Goal: Register for event/course

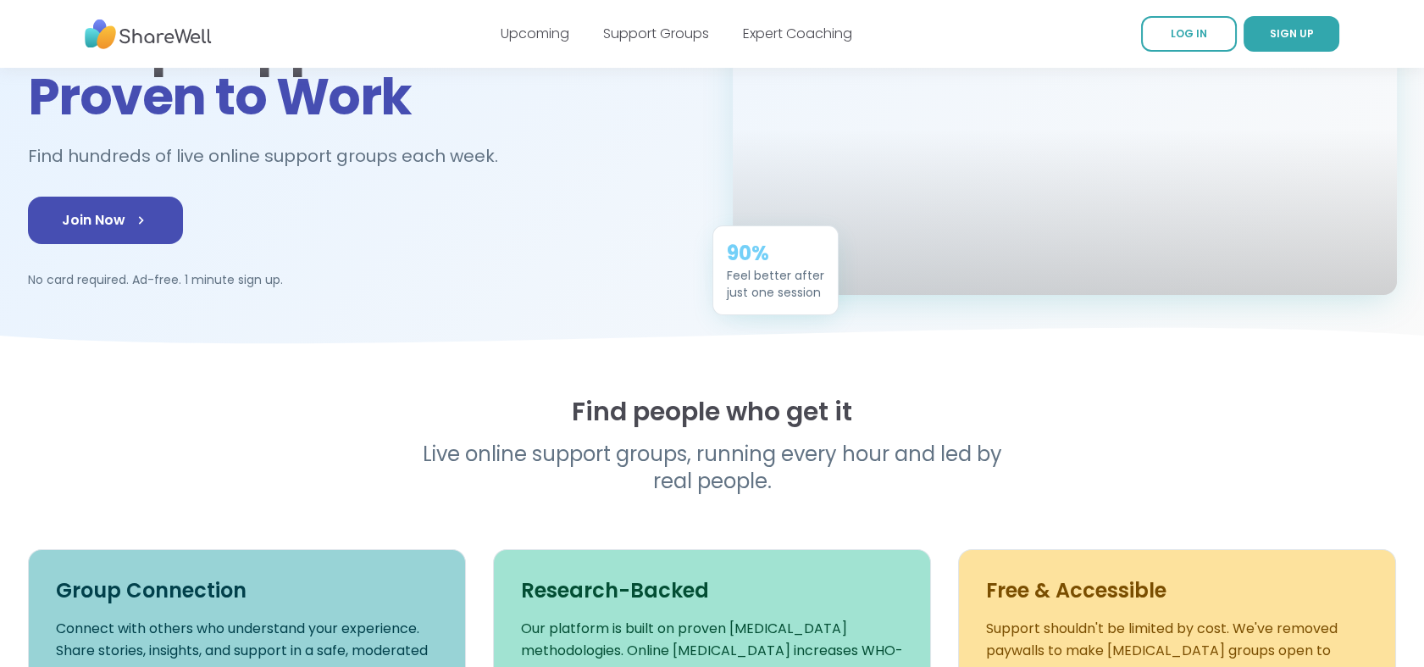
scroll to position [94, 0]
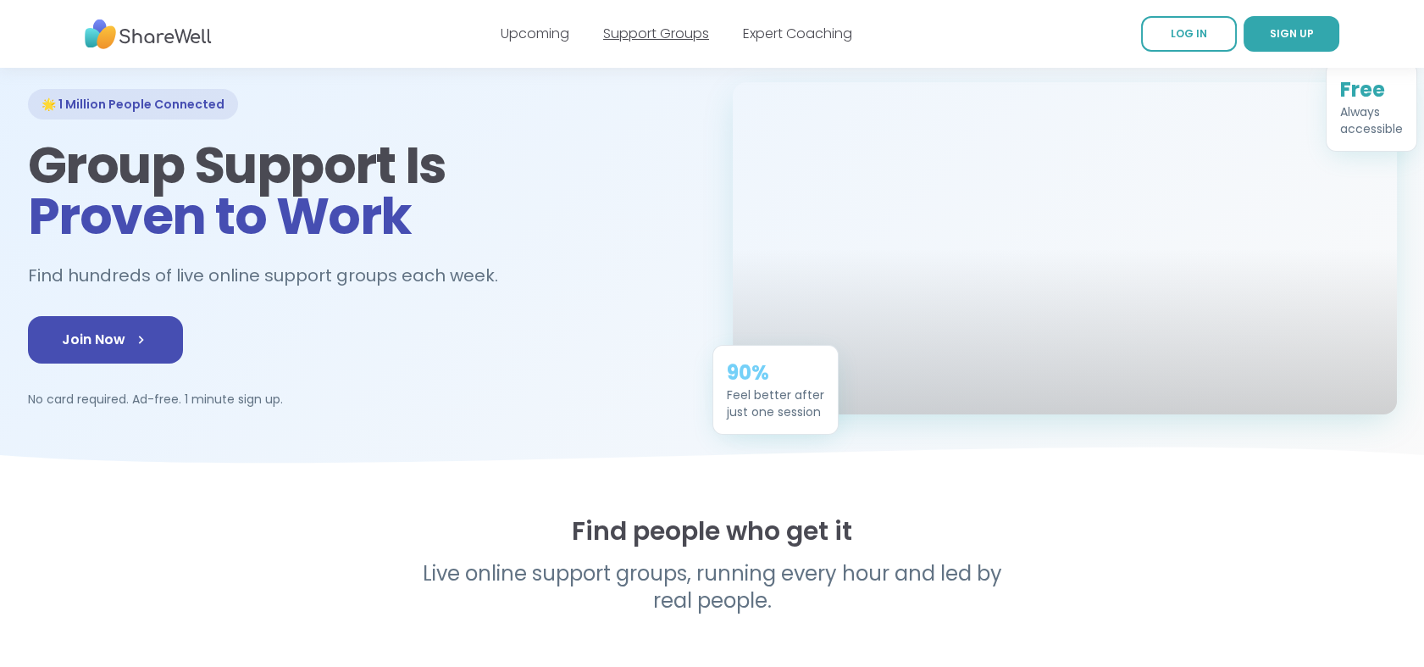
click at [664, 34] on link "Support Groups" at bounding box center [656, 33] width 106 height 19
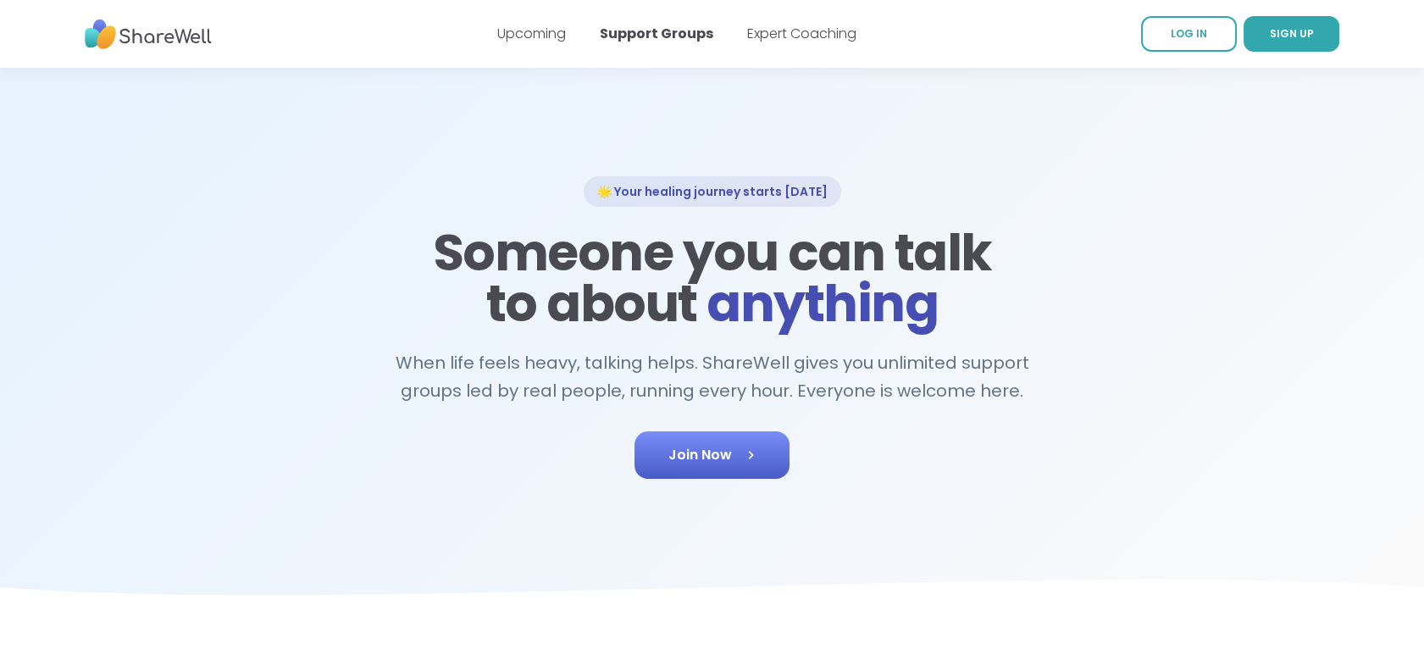
click at [752, 456] on icon at bounding box center [750, 454] width 17 height 17
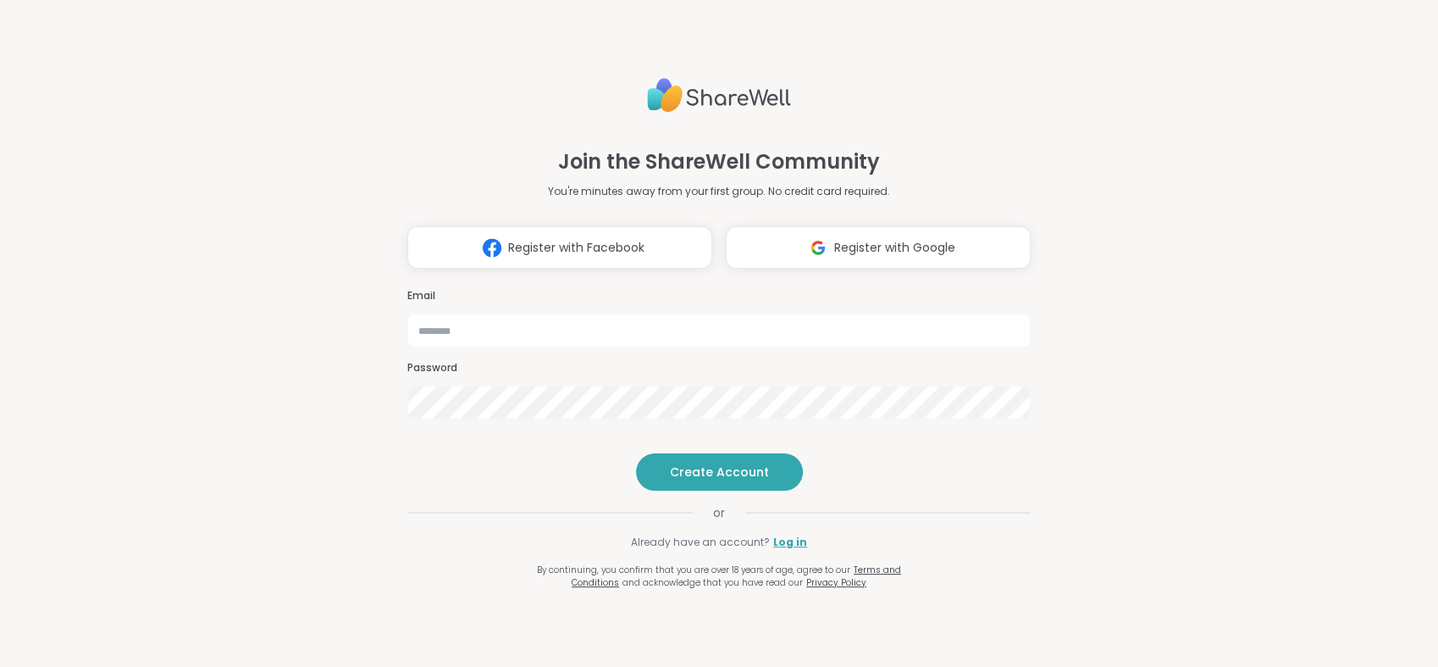
click at [938, 239] on span "Register with Google" at bounding box center [894, 248] width 121 height 18
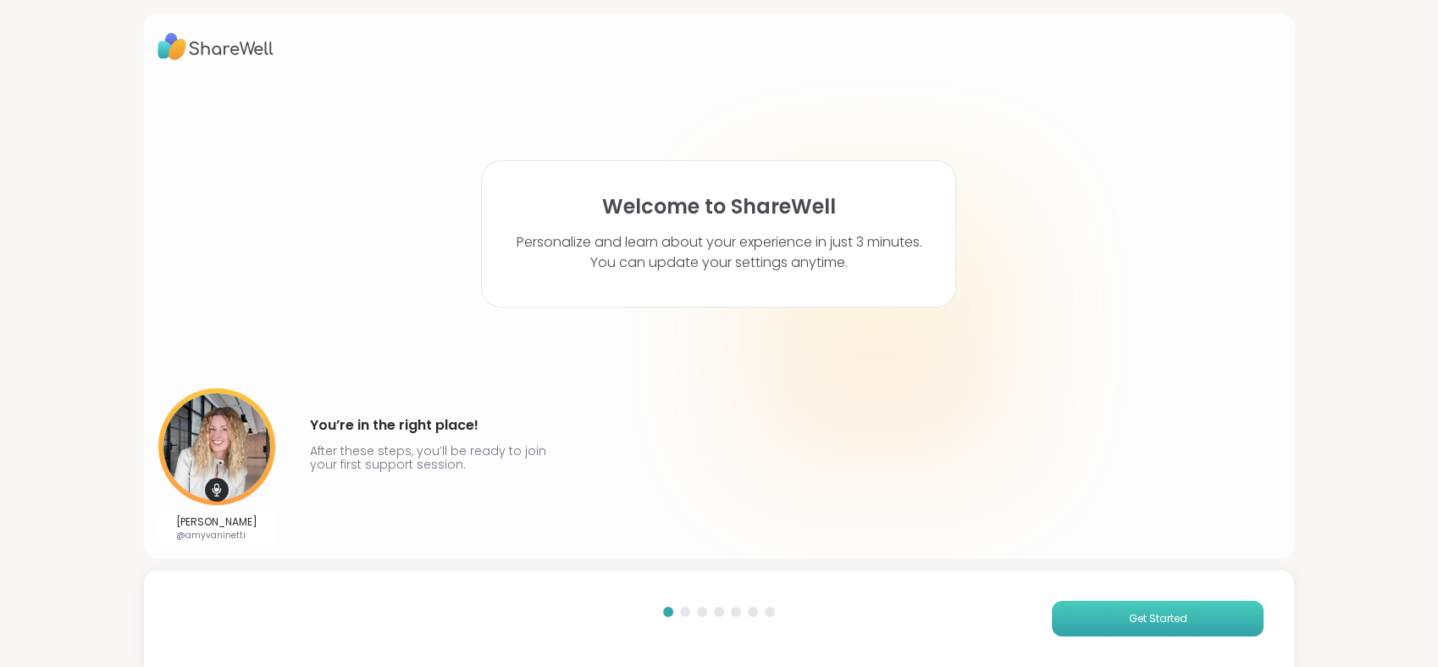
click at [1212, 613] on button "Get Started" at bounding box center [1158, 619] width 212 height 36
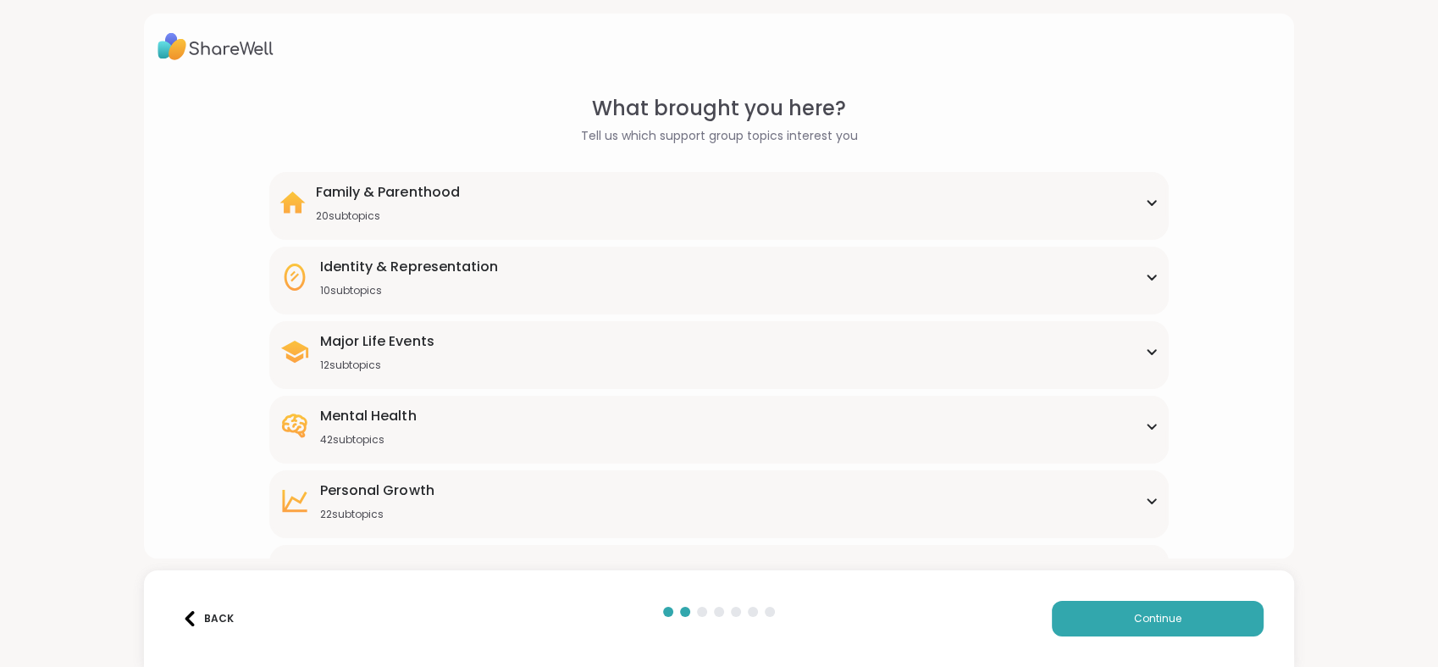
click at [1234, 178] on div "What brought you here? Tell us which support group topics interest you Family &…" at bounding box center [719, 390] width 1123 height 594
click at [1205, 198] on div "What brought you here? Tell us which support group topics interest you Family &…" at bounding box center [719, 390] width 1123 height 594
click at [1077, 413] on div "Mental Health 42 subtopics" at bounding box center [719, 426] width 878 height 41
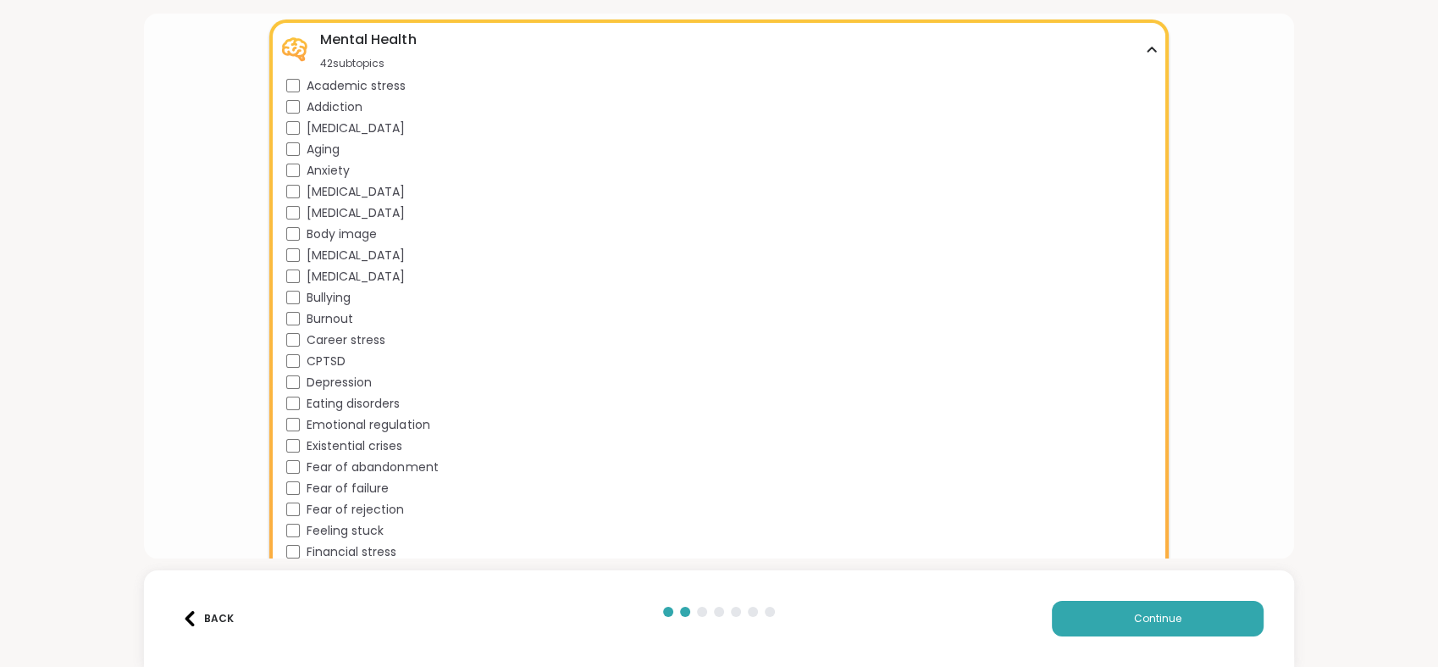
scroll to position [282, 0]
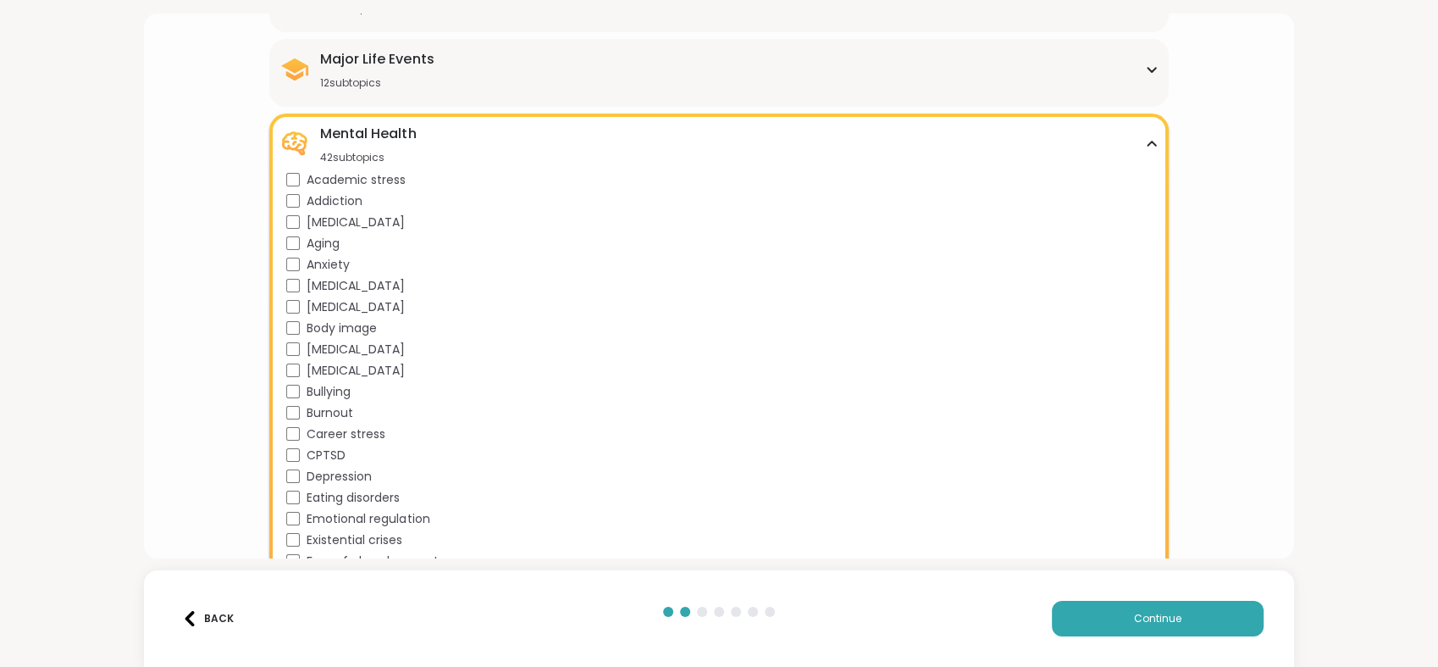
click at [335, 262] on span "Anxiety" at bounding box center [328, 265] width 43 height 18
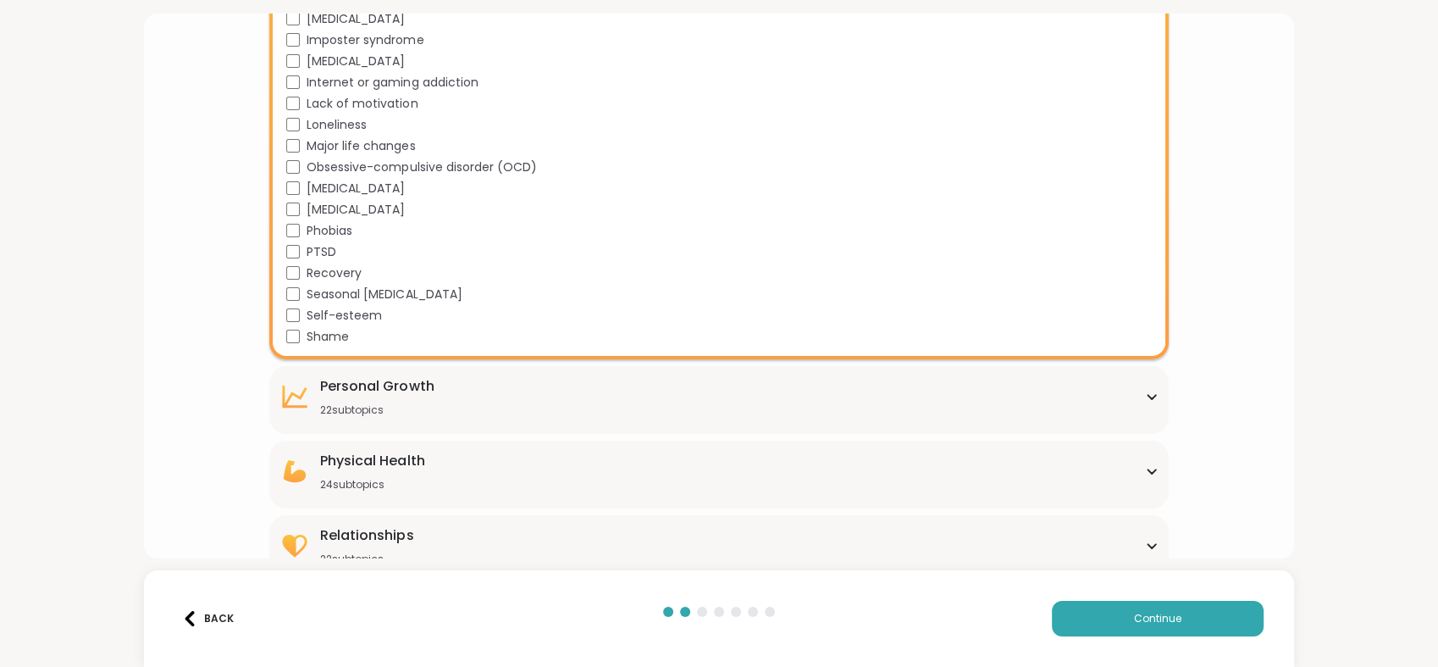
scroll to position [970, 0]
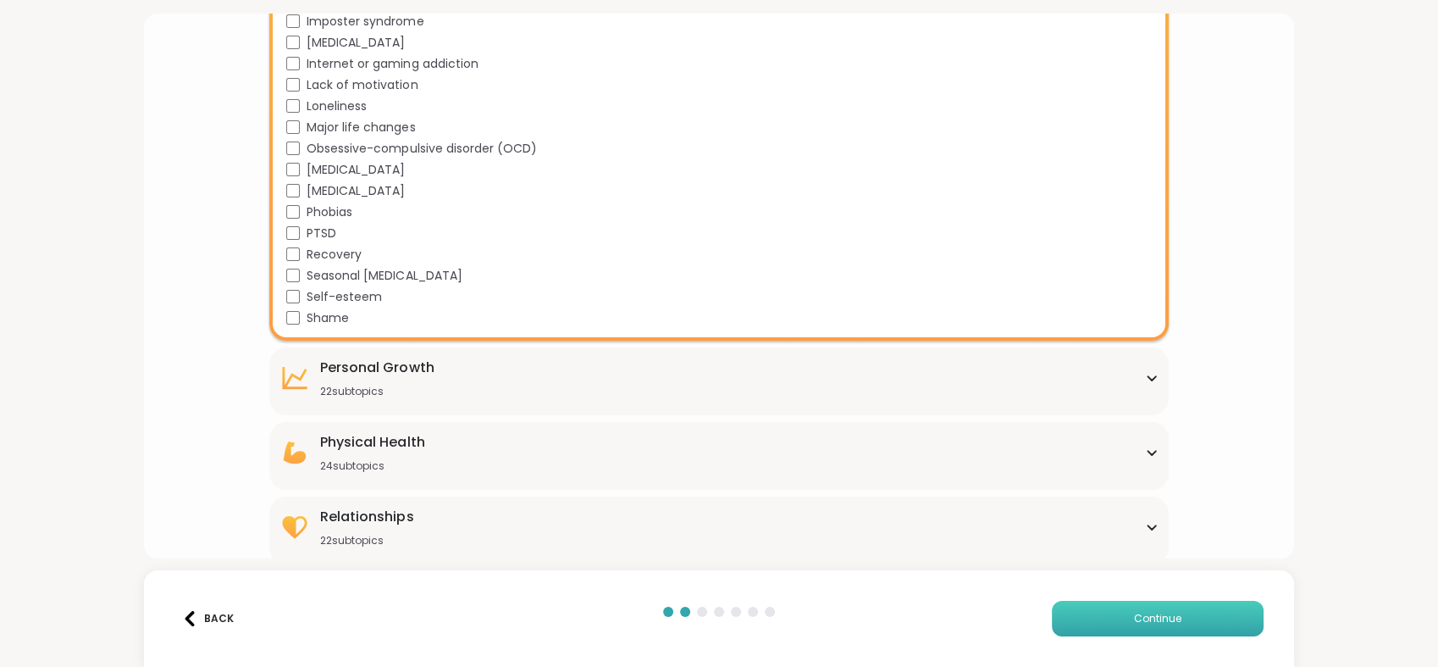
click at [1191, 608] on button "Continue" at bounding box center [1158, 619] width 212 height 36
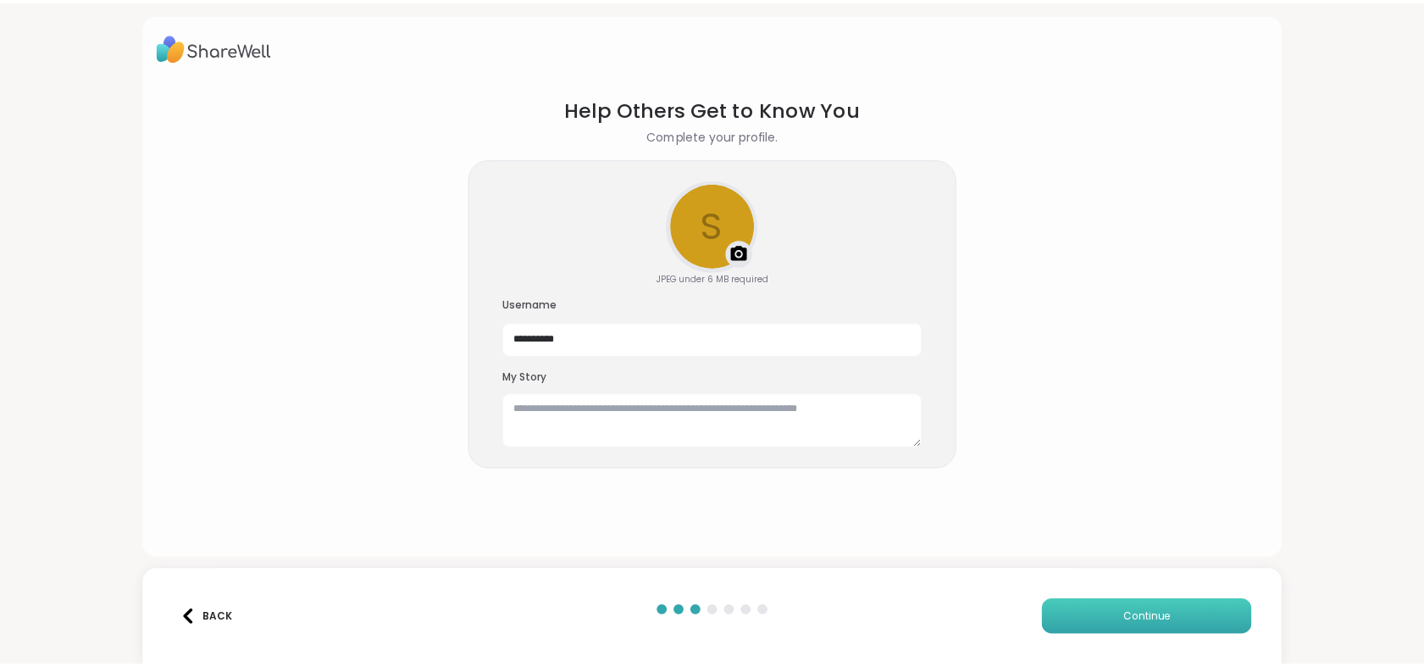
scroll to position [0, 0]
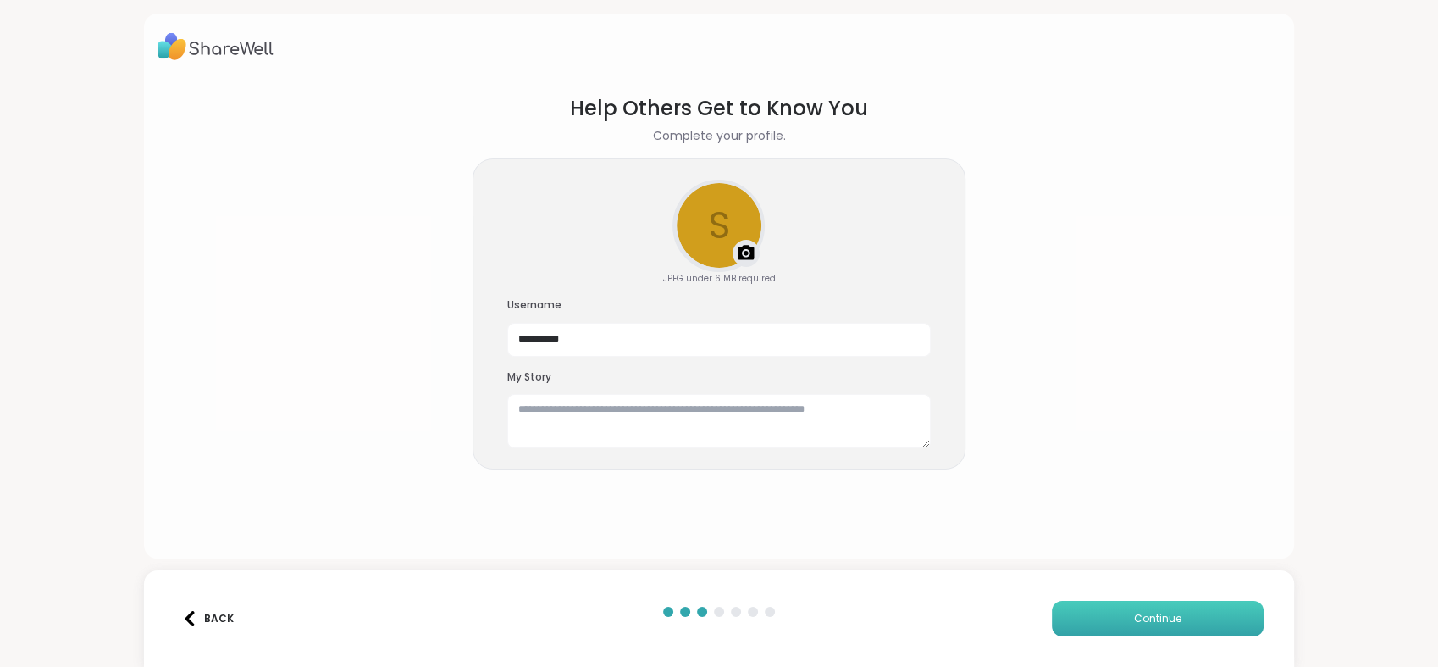
click at [1150, 623] on span "Continue" at bounding box center [1157, 618] width 47 height 15
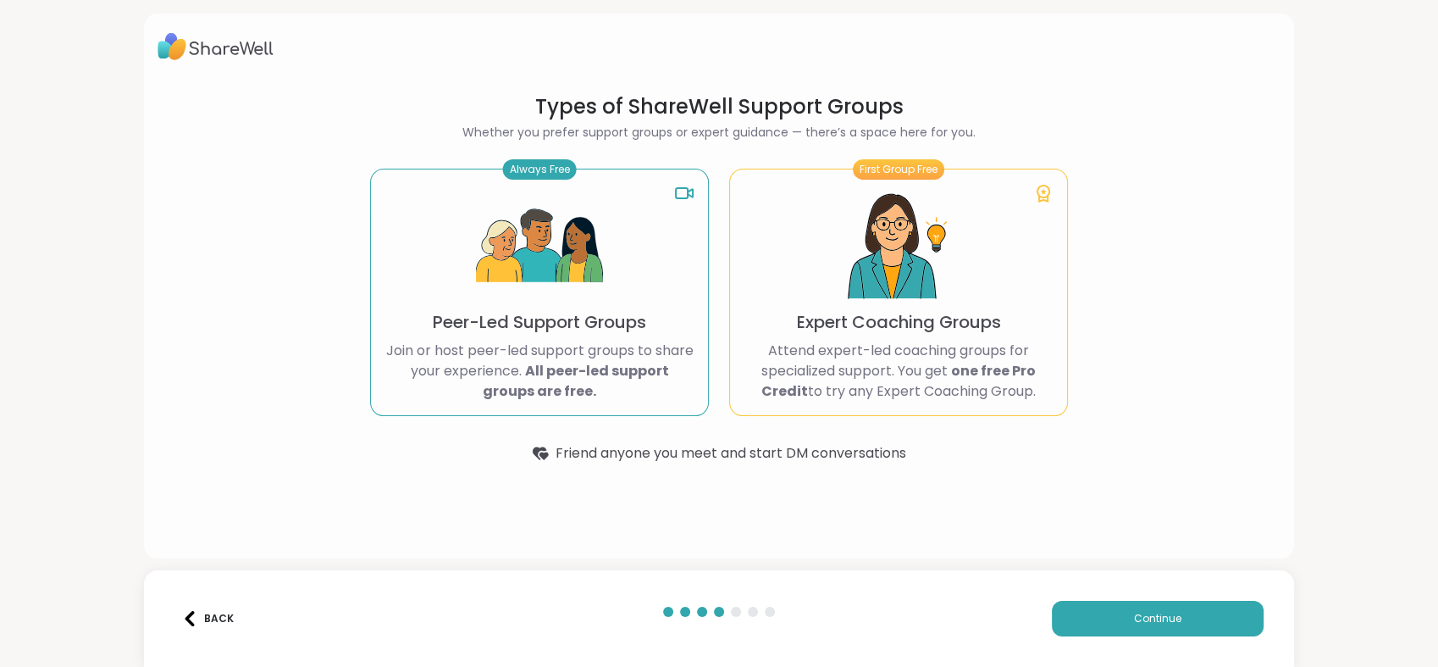
click at [511, 306] on img at bounding box center [539, 246] width 127 height 127
click at [1133, 626] on button "Continue" at bounding box center [1158, 619] width 212 height 36
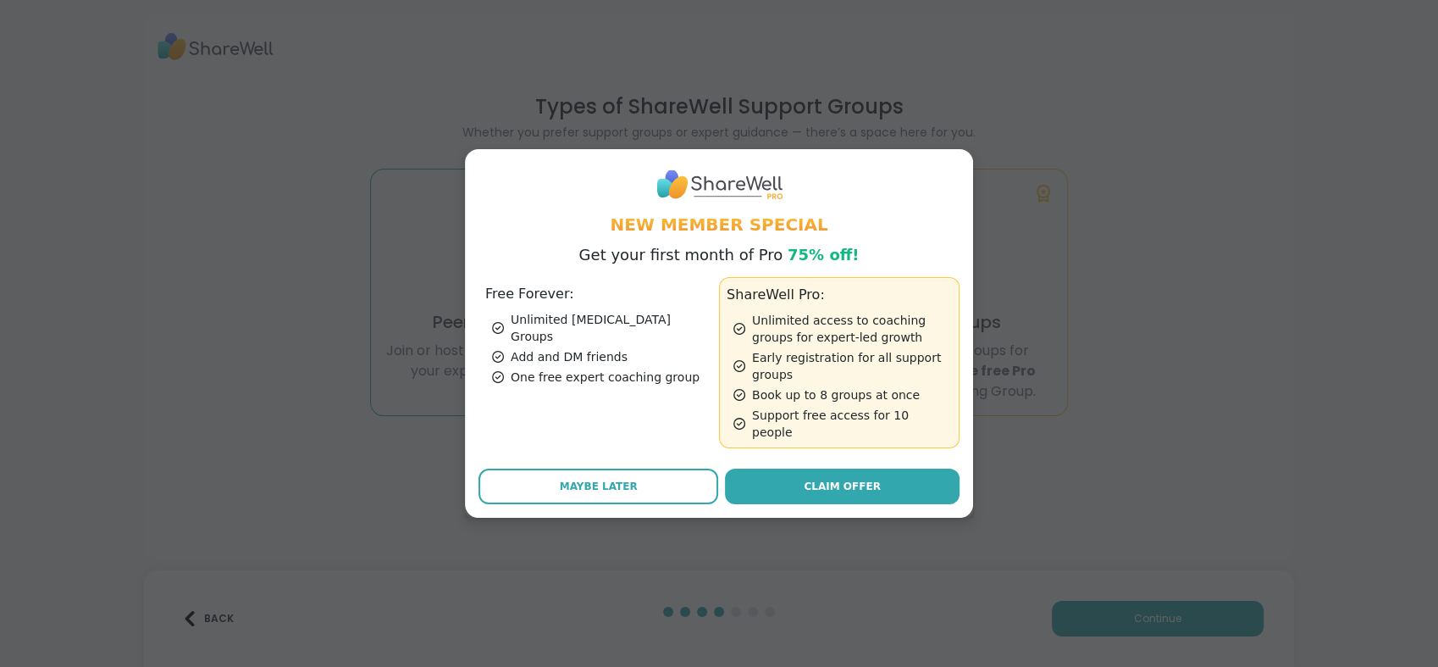
click at [612, 348] on div "Add and DM friends" at bounding box center [602, 356] width 220 height 17
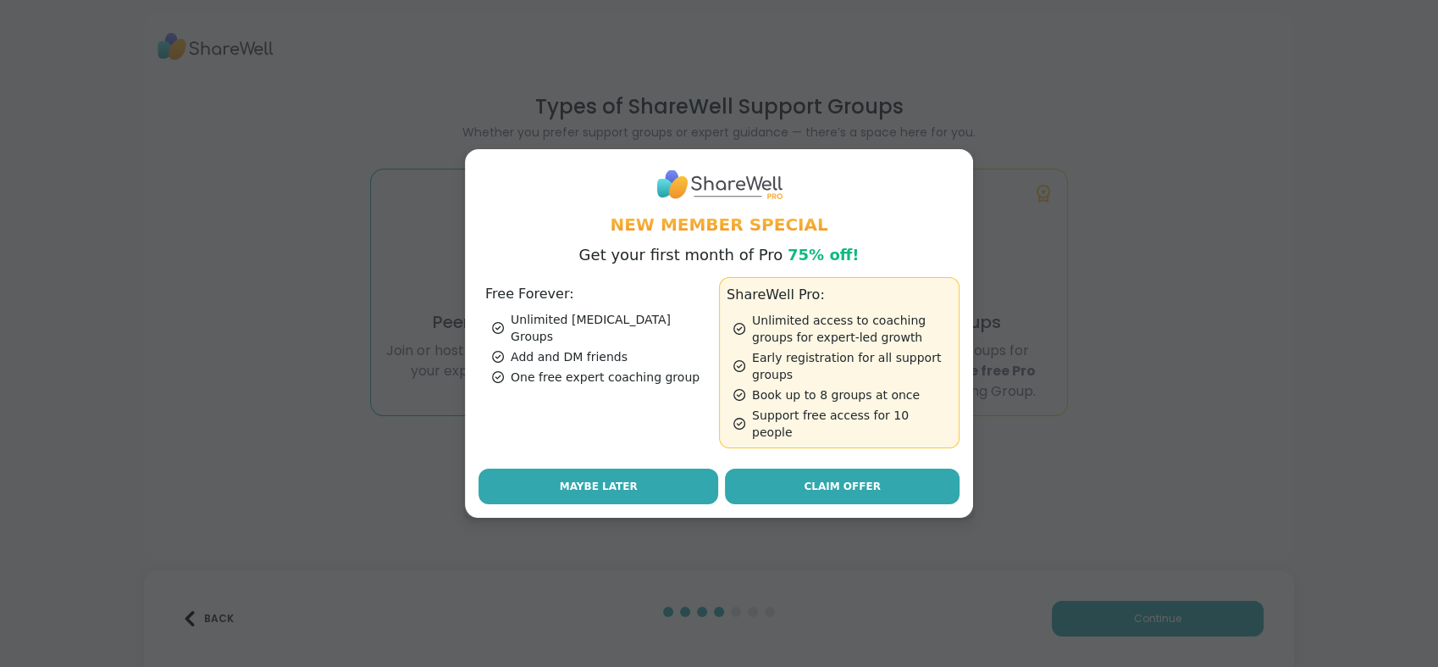
click at [626, 474] on button "Maybe Later" at bounding box center [599, 486] width 240 height 36
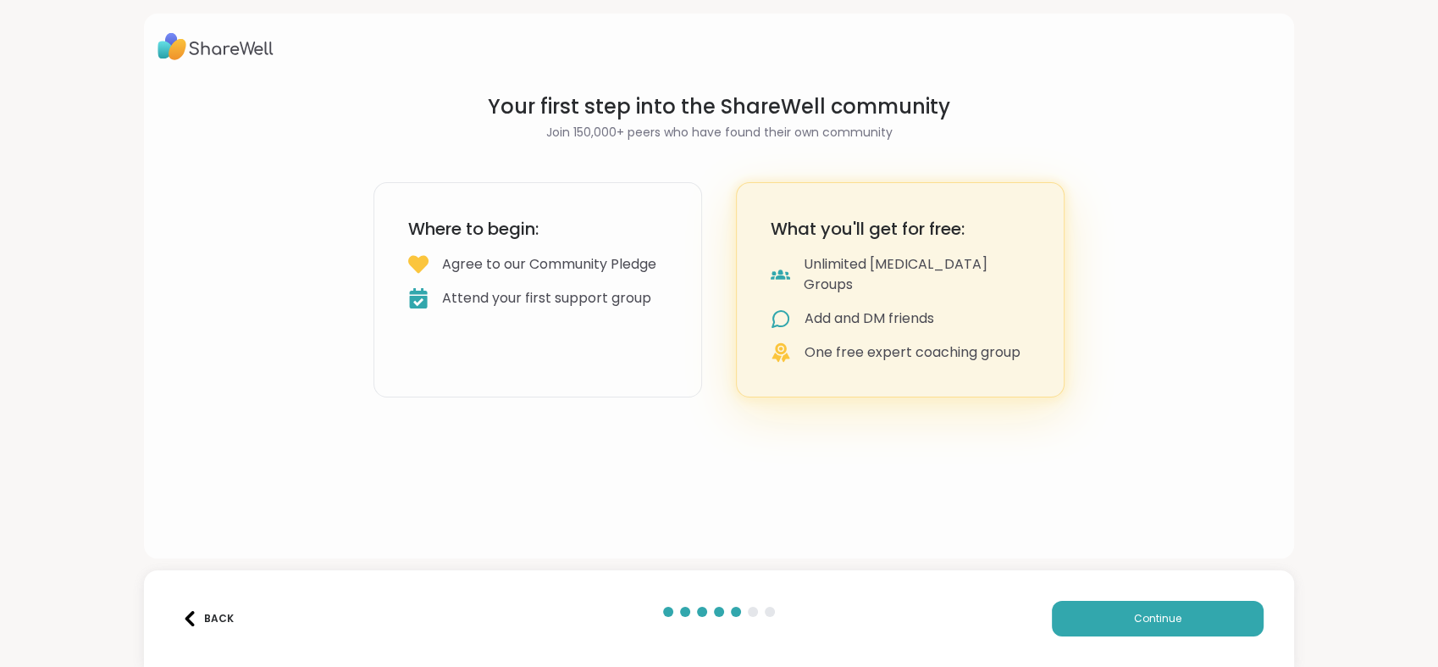
click at [1099, 294] on div "Your first step into the ShareWell community Join 150,000+ peers who have found…" at bounding box center [719, 286] width 1150 height 545
click at [881, 267] on div "Unlimited [MEDICAL_DATA] Groups" at bounding box center [917, 274] width 226 height 41
click at [1105, 617] on button "Continue" at bounding box center [1158, 619] width 212 height 36
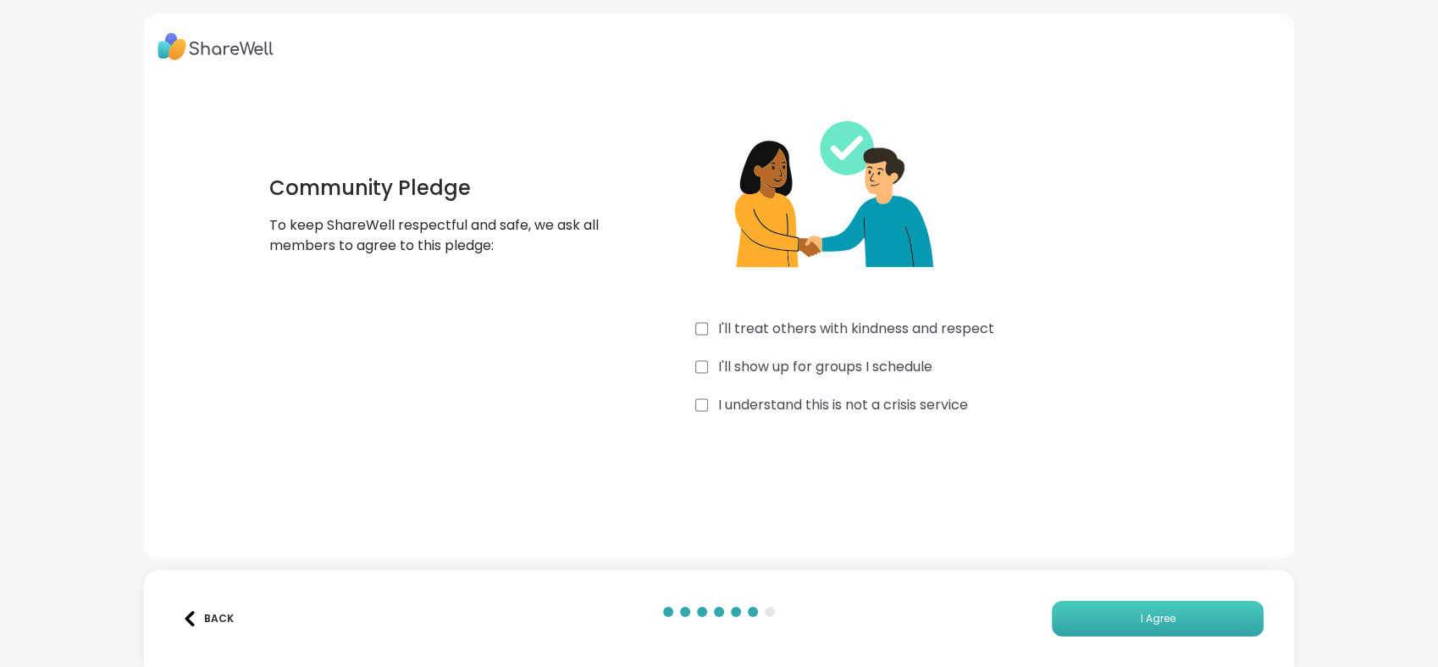
click at [1125, 618] on button "I Agree" at bounding box center [1158, 619] width 212 height 36
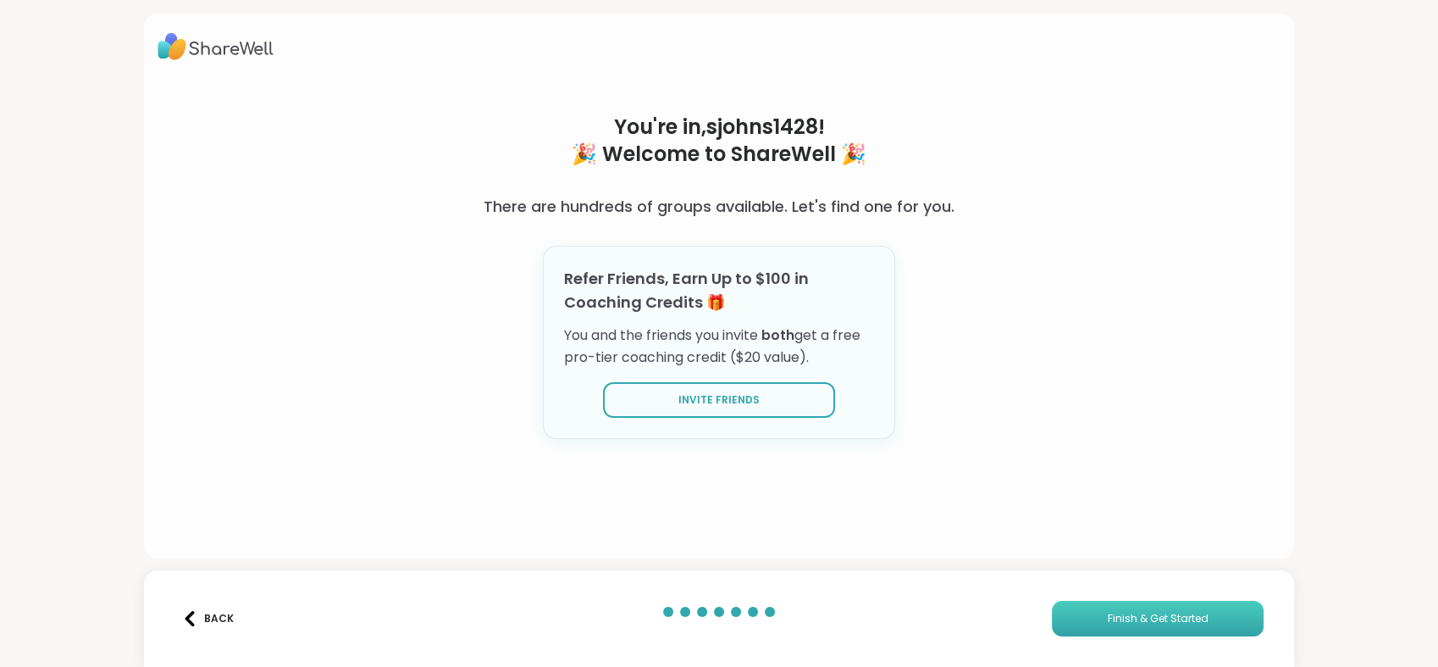
click at [1183, 629] on button "Finish & Get Started" at bounding box center [1158, 619] width 212 height 36
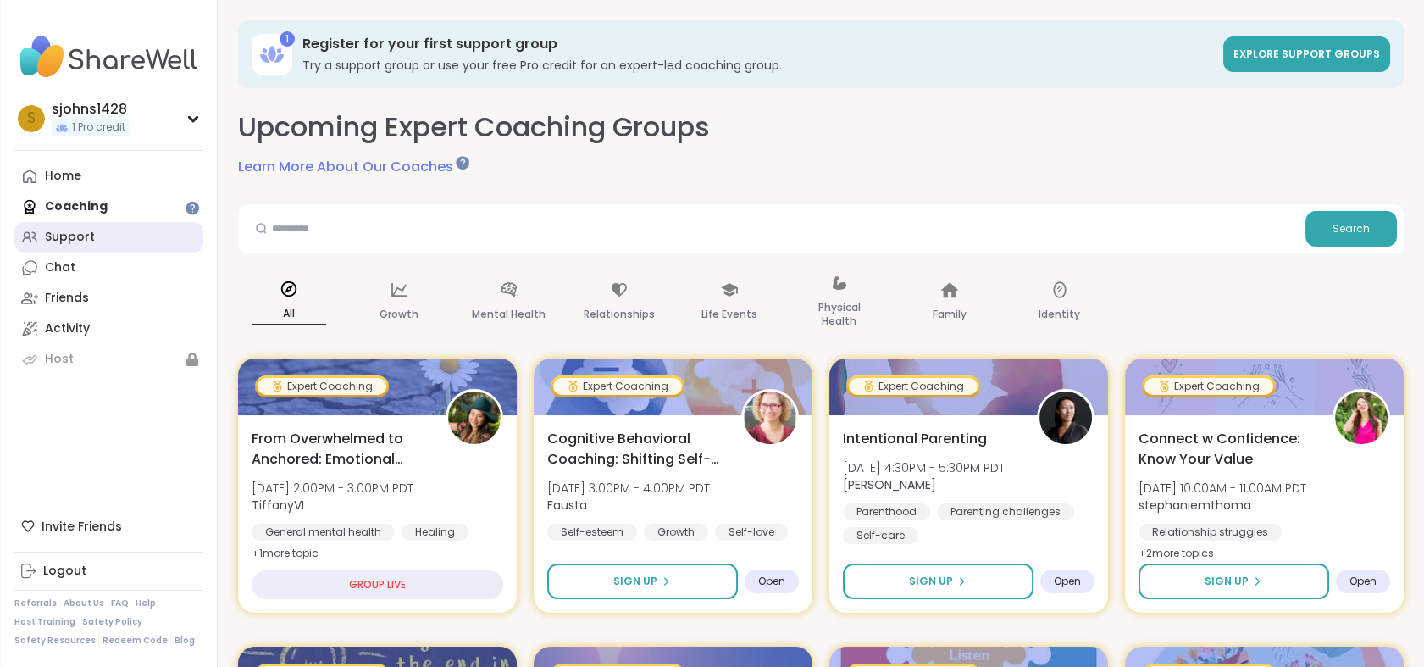
click at [65, 236] on div "Support" at bounding box center [70, 237] width 50 height 17
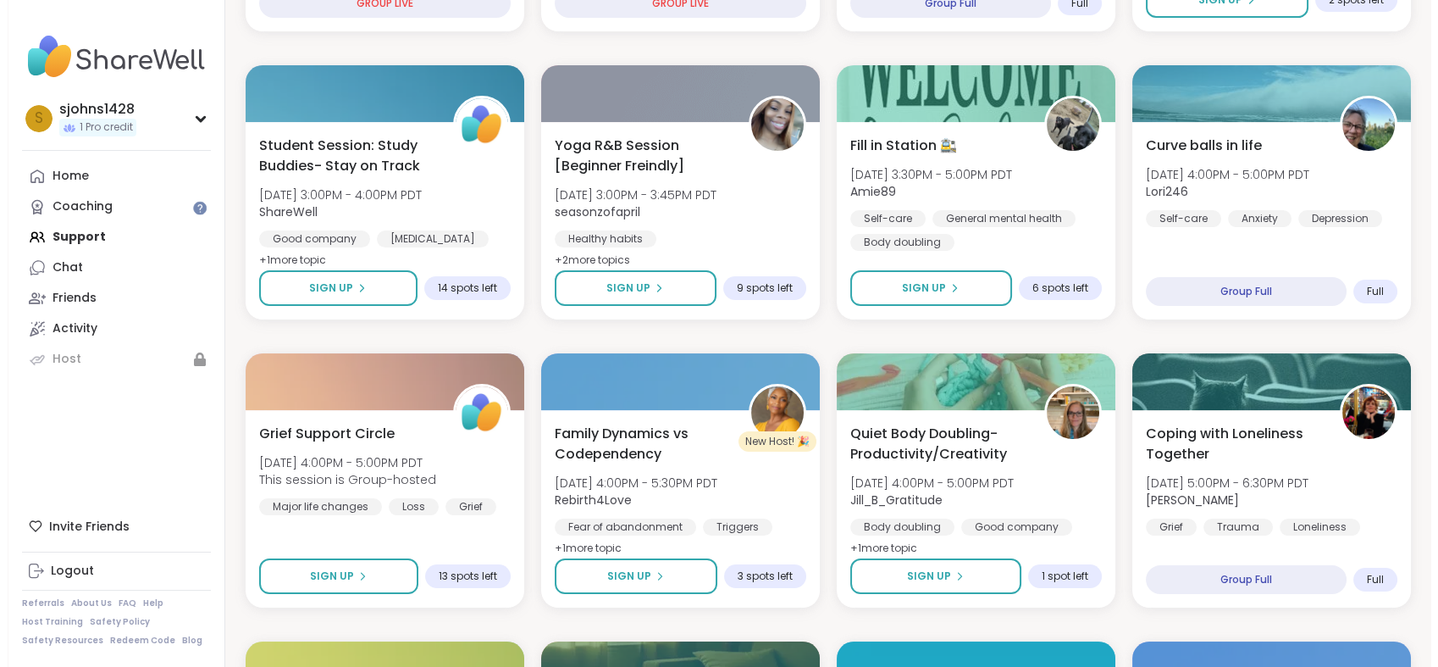
scroll to position [564, 0]
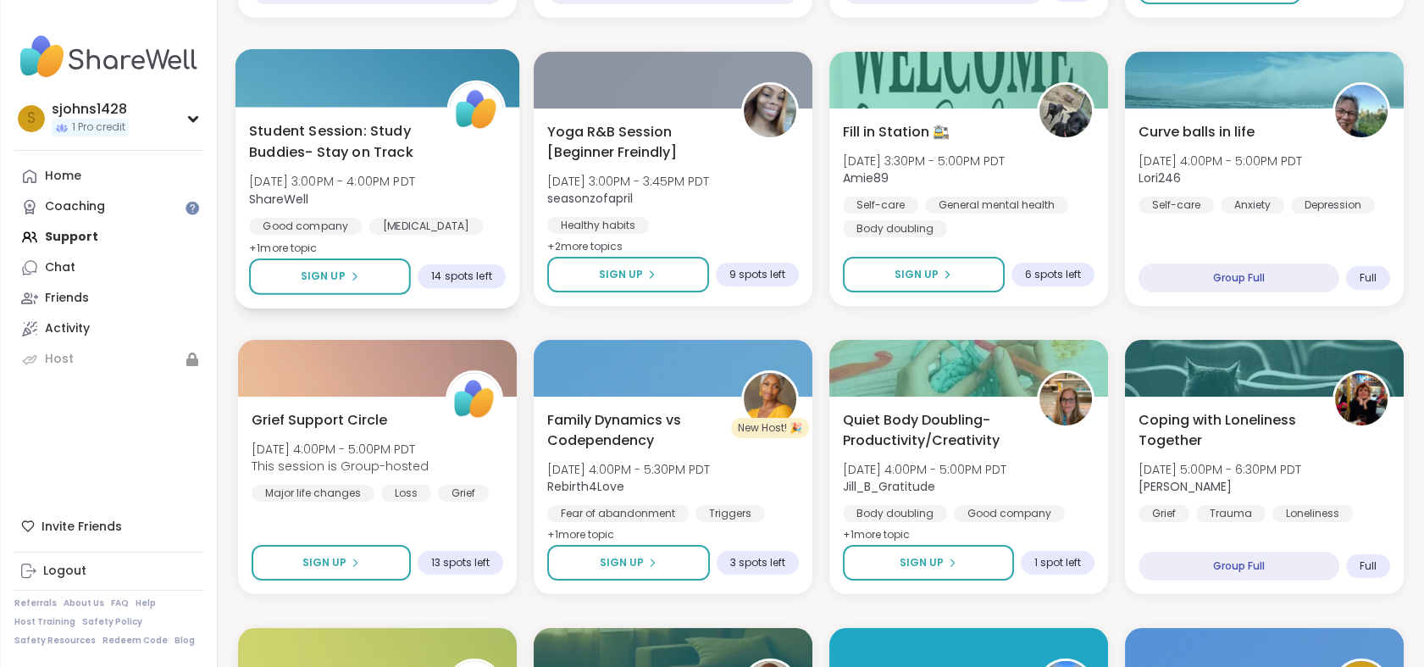
click at [424, 163] on div "Student Session: Study Buddies- Stay on Track [DATE] 3:00PM - 4:00PM PDT ShareW…" at bounding box center [377, 189] width 257 height 138
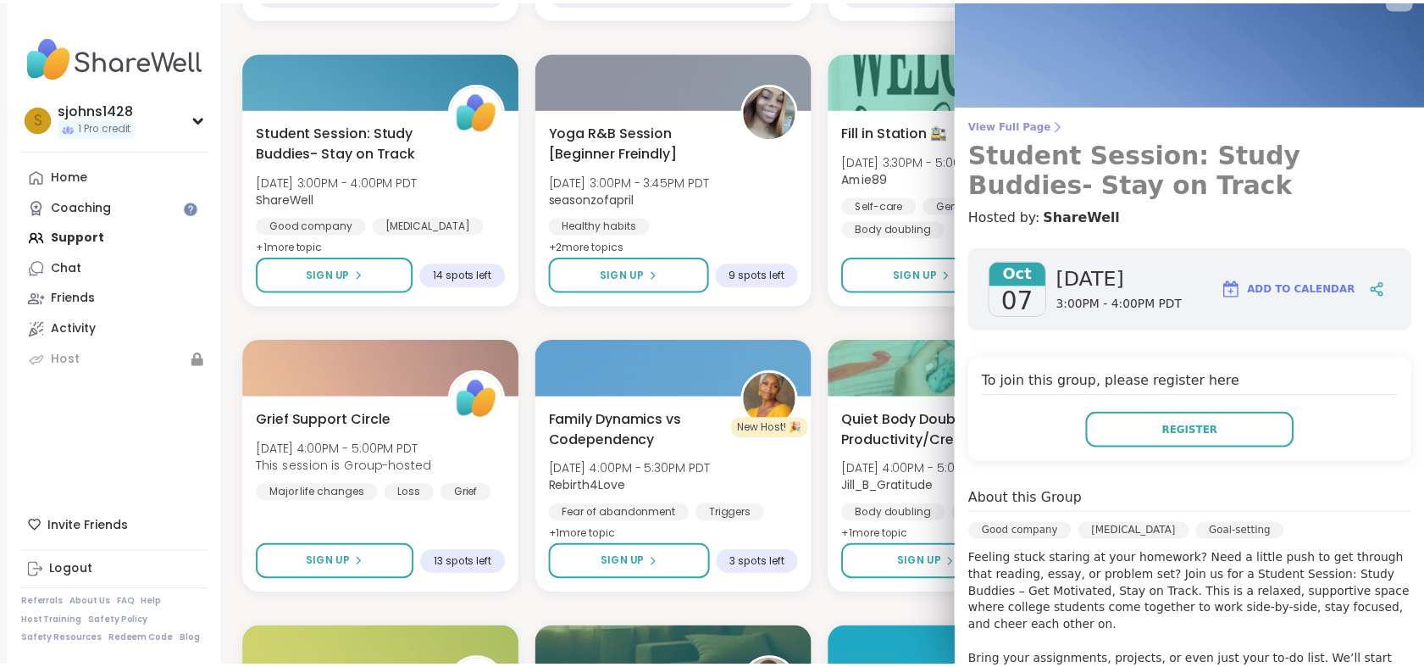
scroll to position [0, 0]
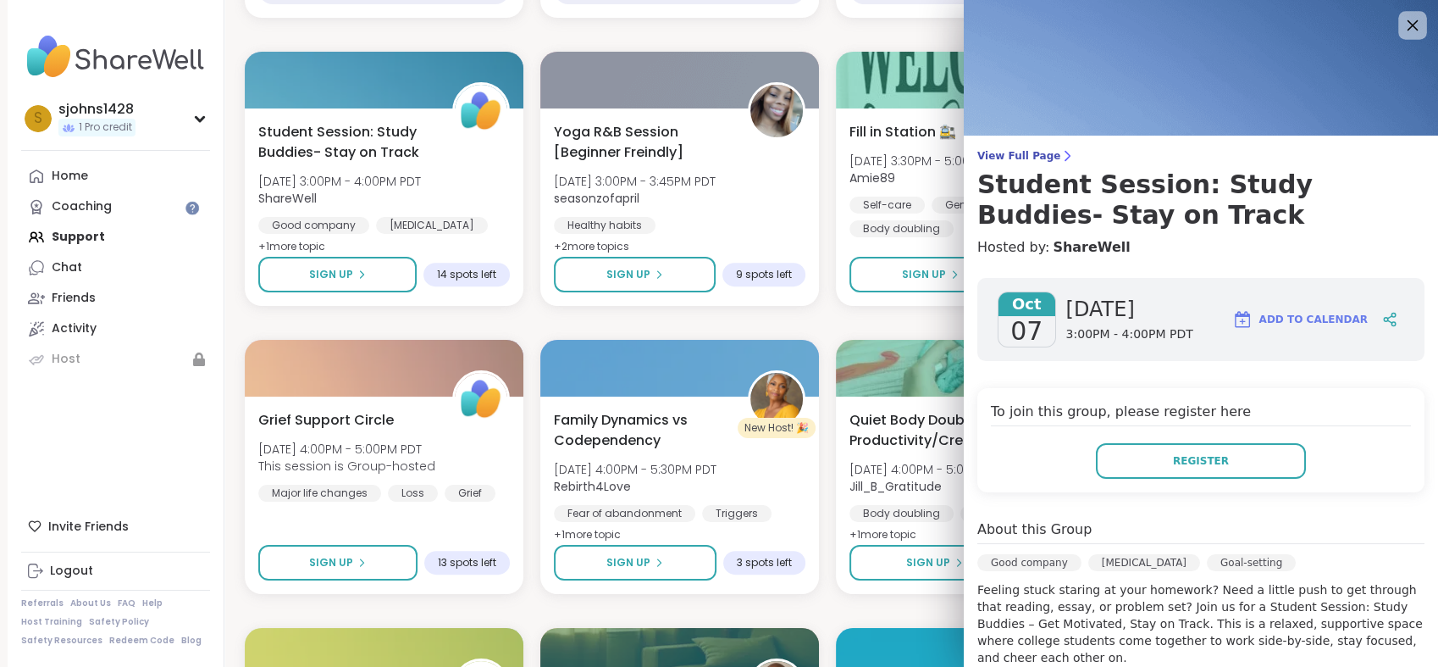
click at [1408, 27] on icon at bounding box center [1413, 25] width 11 height 11
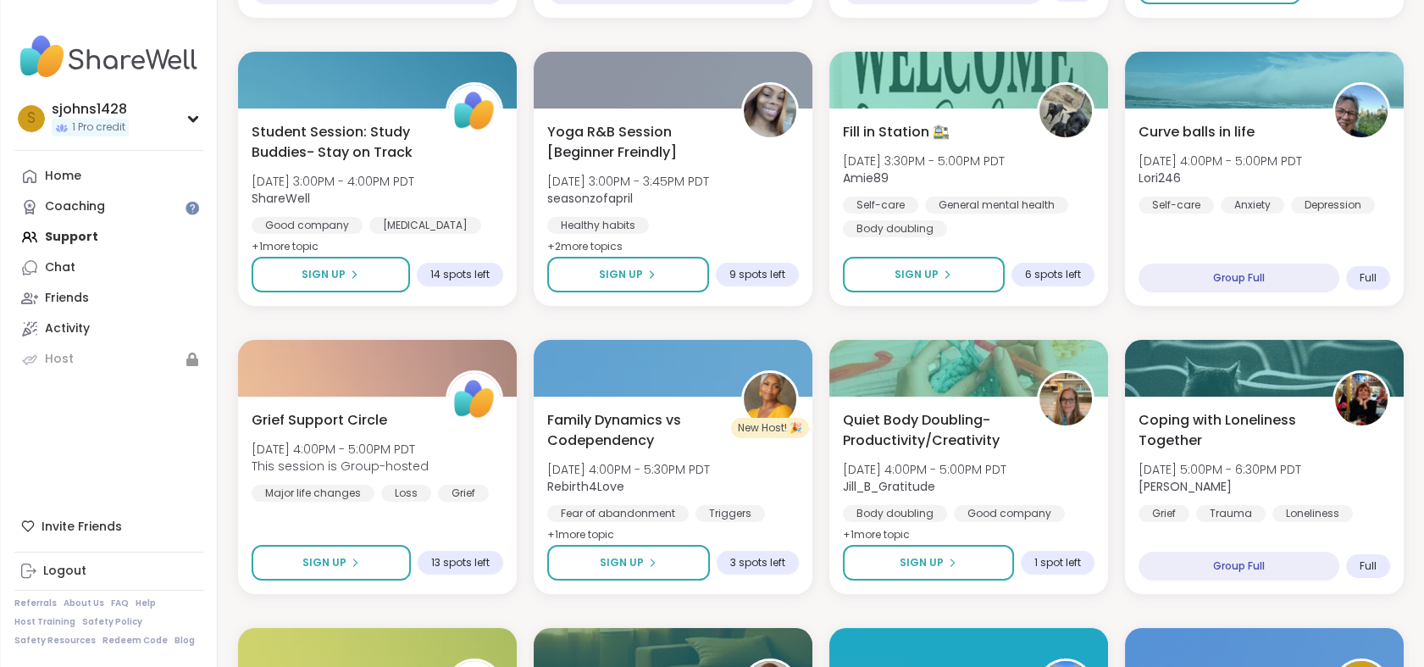
click at [138, 54] on img at bounding box center [108, 56] width 189 height 59
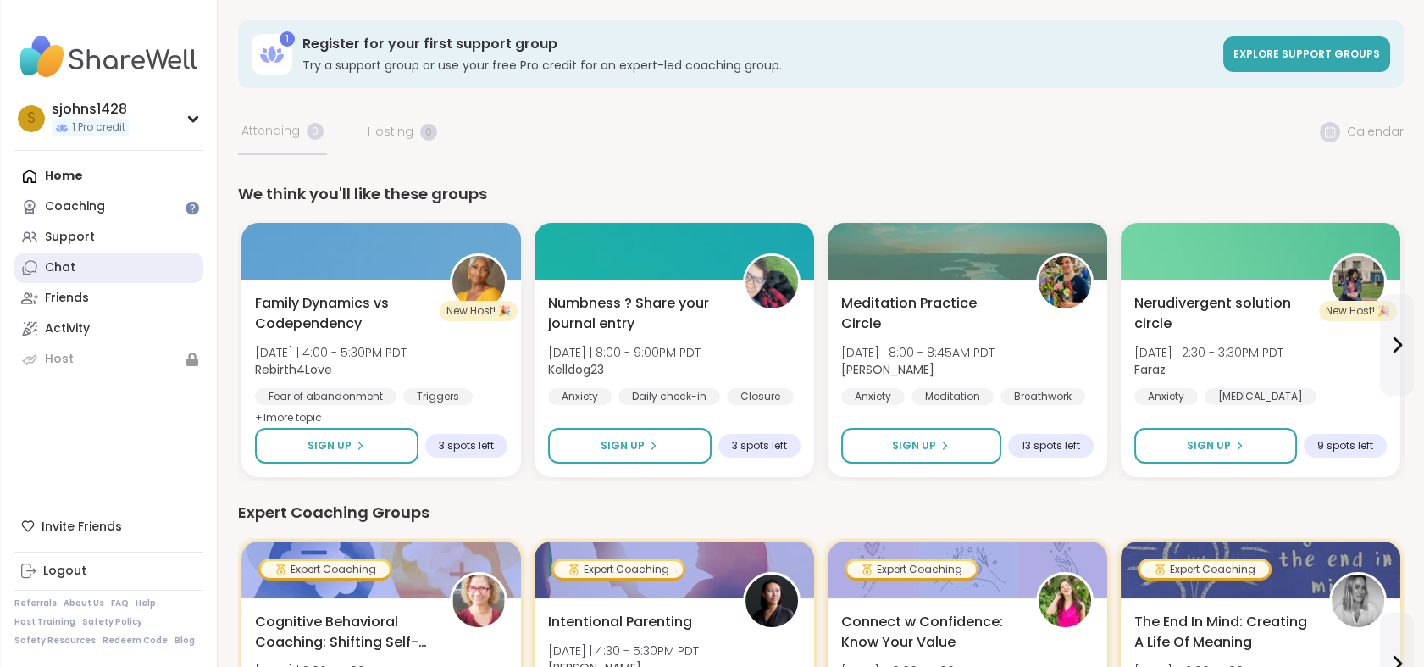
click at [58, 271] on div "Chat" at bounding box center [60, 267] width 30 height 17
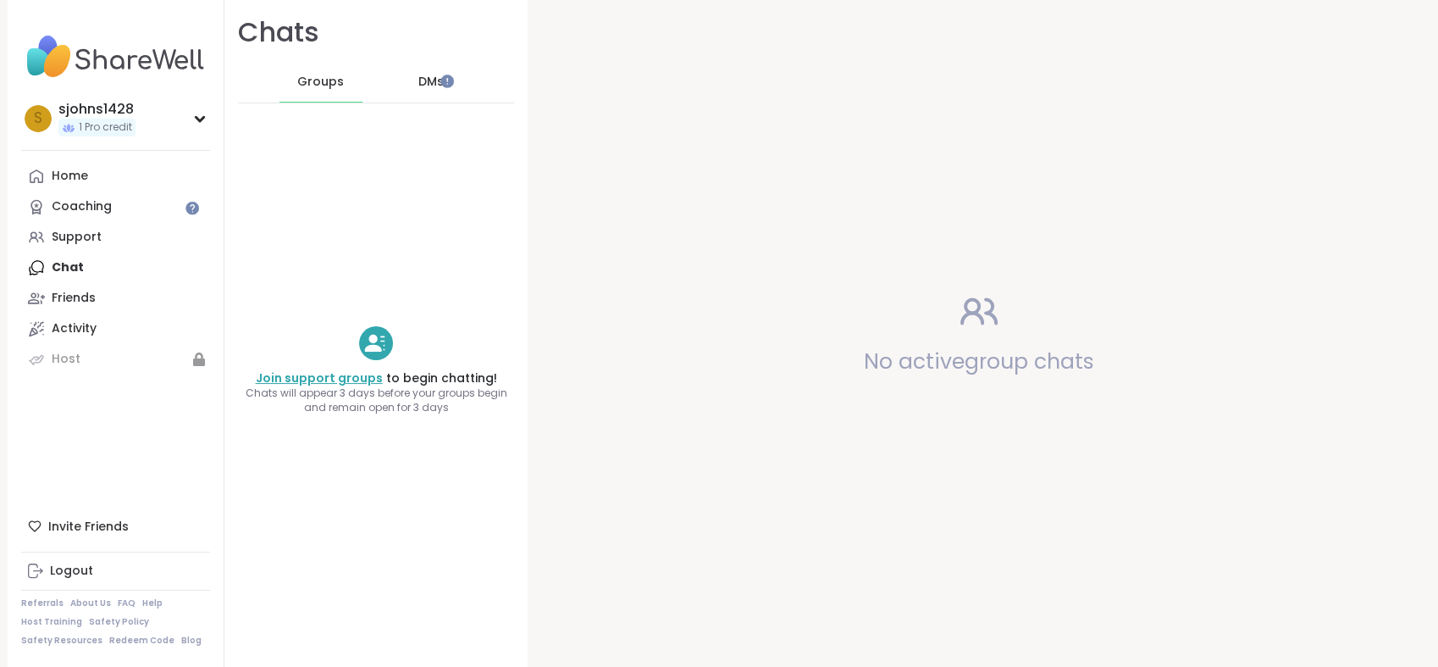
click at [325, 379] on link "Join support groups" at bounding box center [319, 377] width 127 height 17
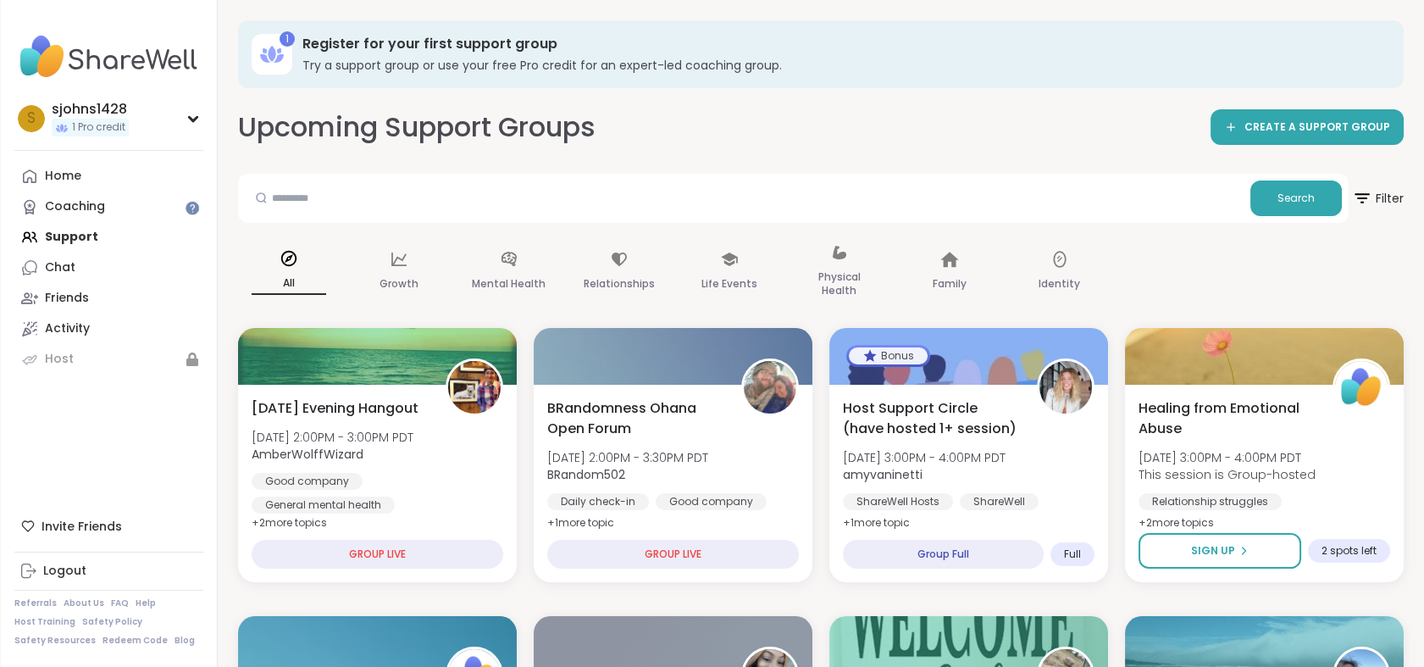
click at [88, 61] on img at bounding box center [108, 56] width 189 height 59
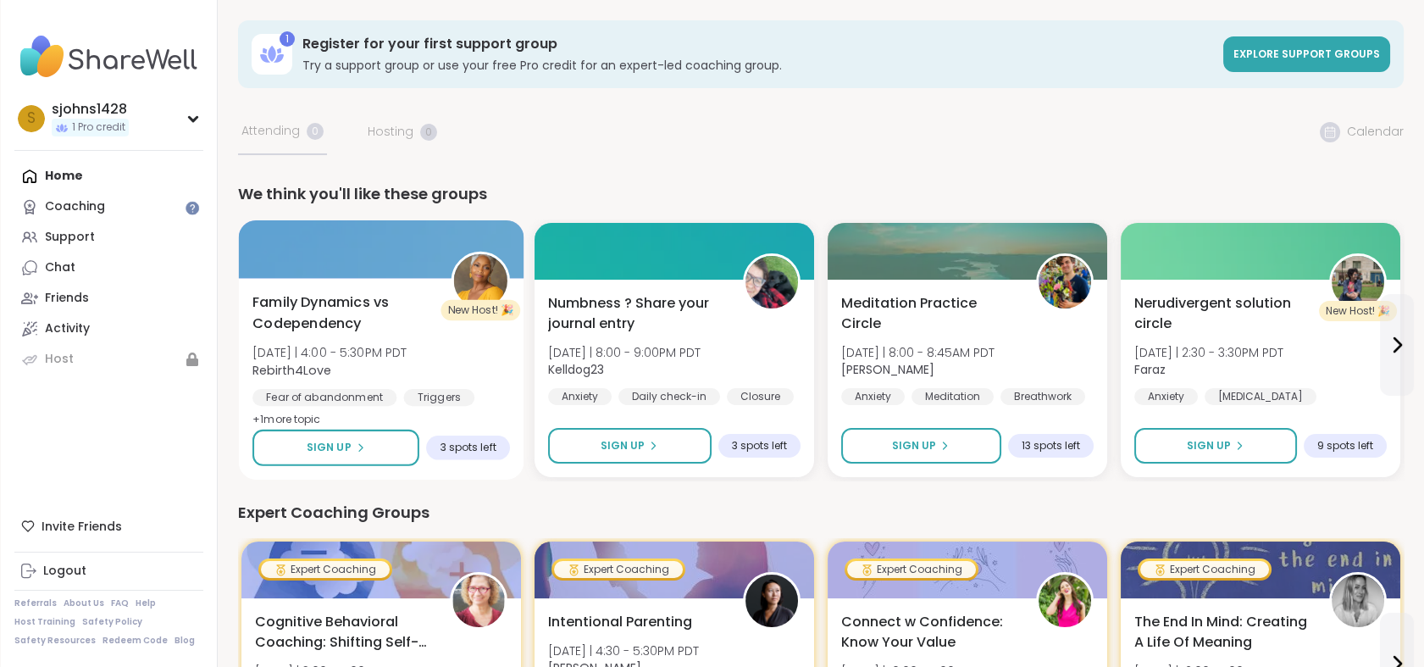
click at [350, 335] on div "Family Dynamics vs Codependency [DATE] | 4:00 - 5:30PM PDT Rebirth4Love Fear of…" at bounding box center [381, 361] width 258 height 138
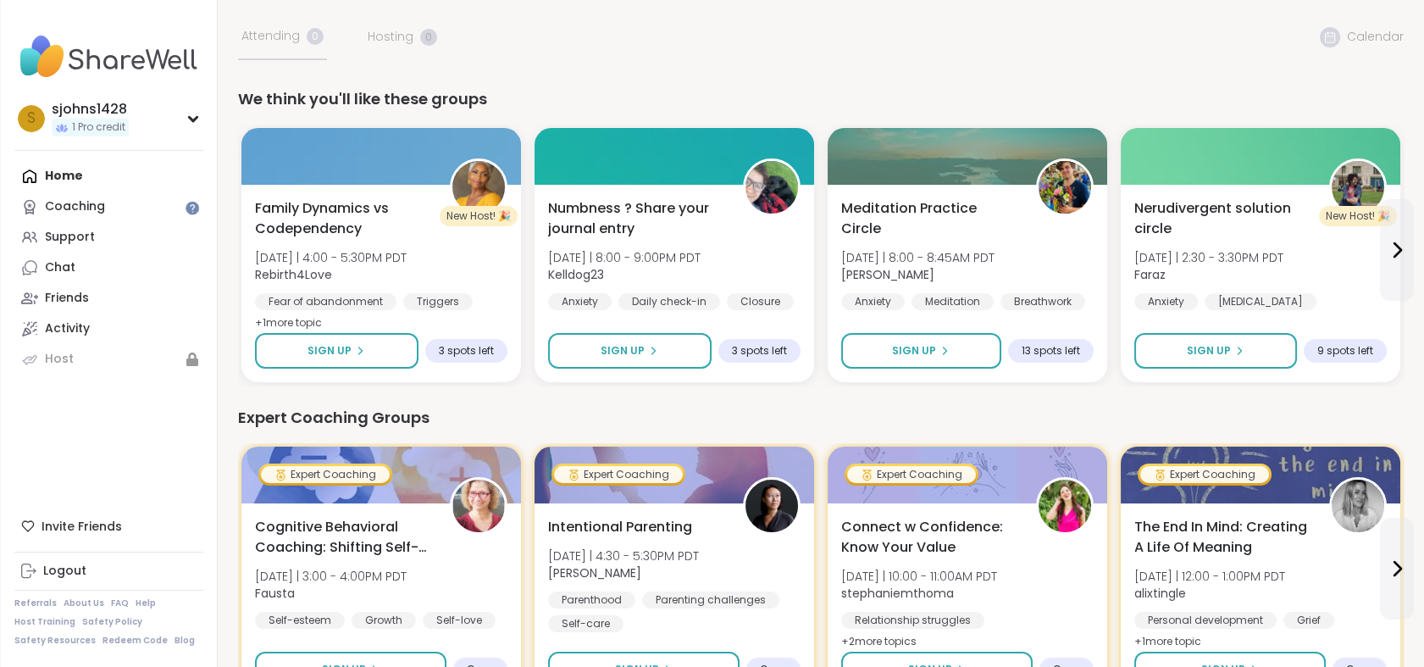
scroll to position [94, 0]
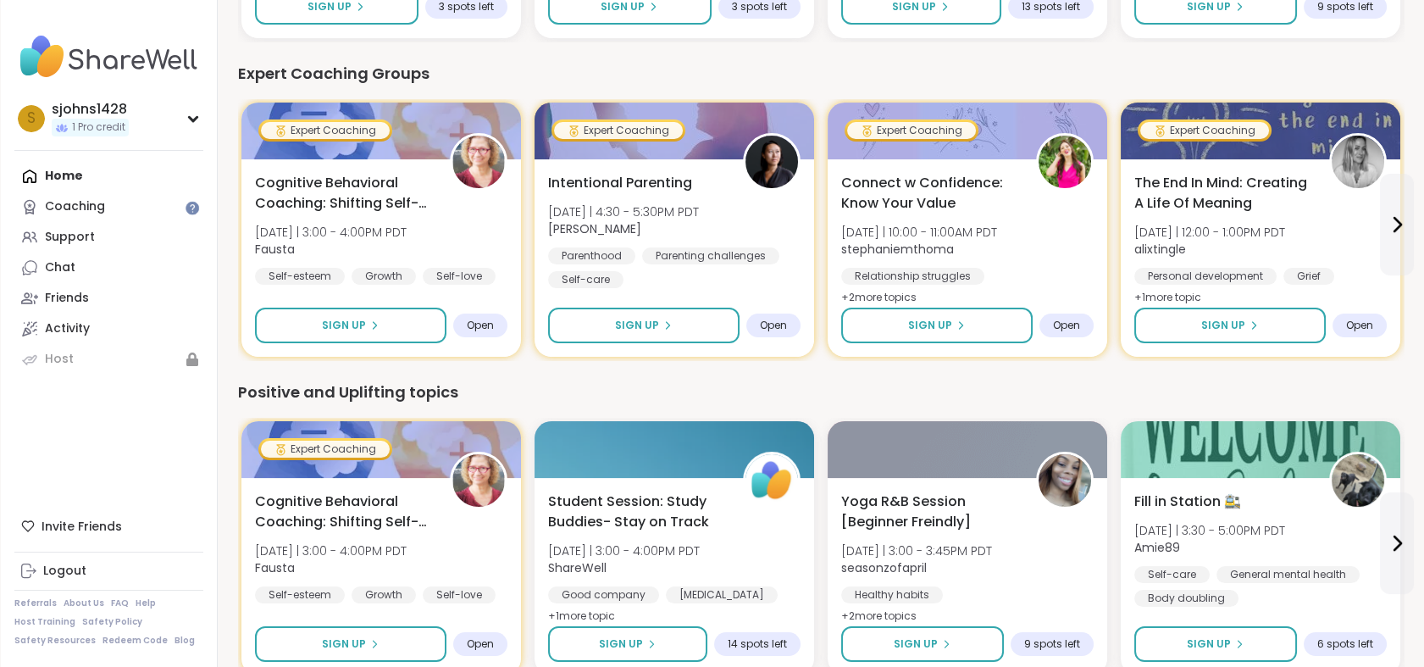
scroll to position [470, 0]
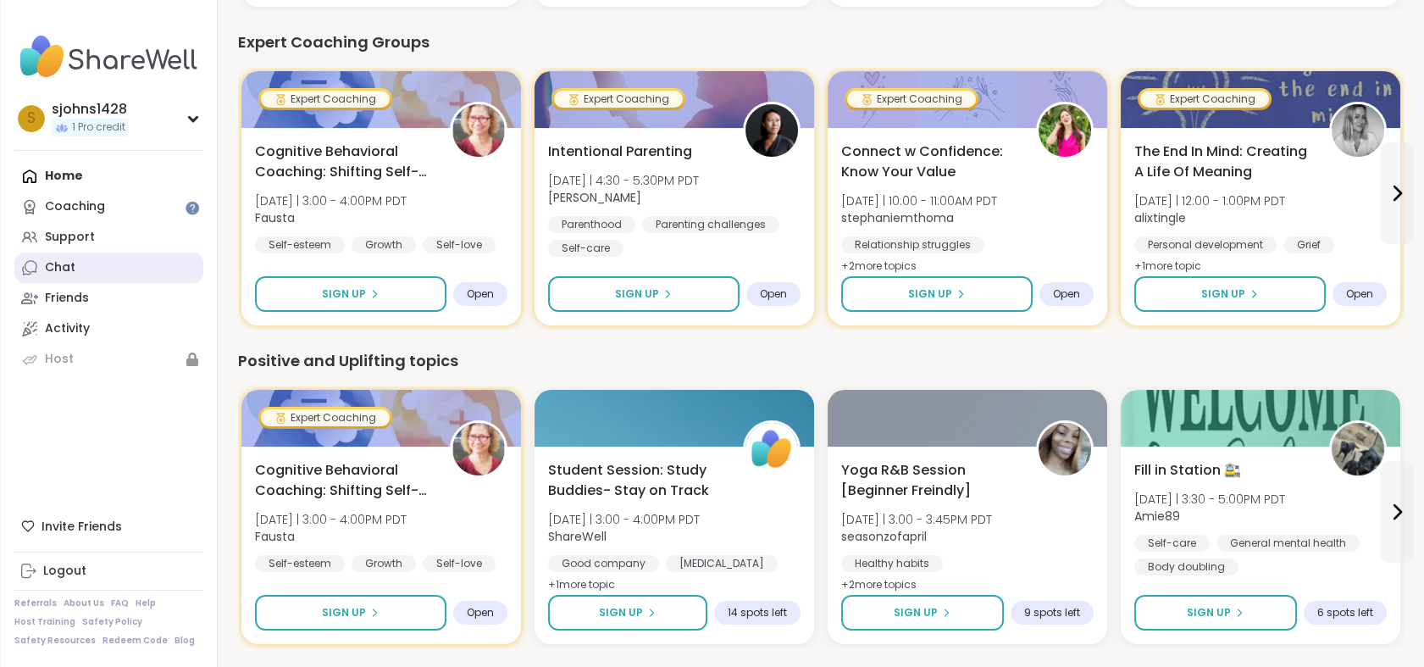
click at [89, 271] on link "Chat" at bounding box center [108, 267] width 189 height 30
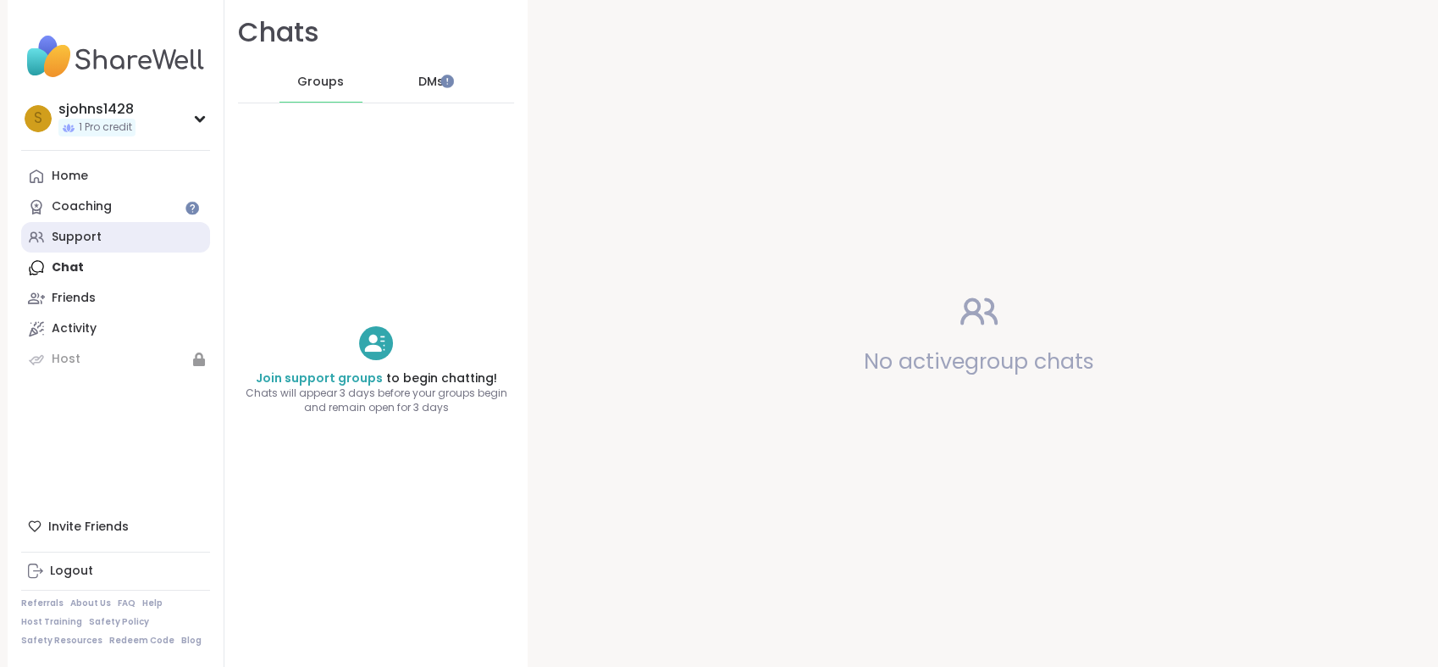
click at [91, 238] on div "Support" at bounding box center [77, 237] width 50 height 17
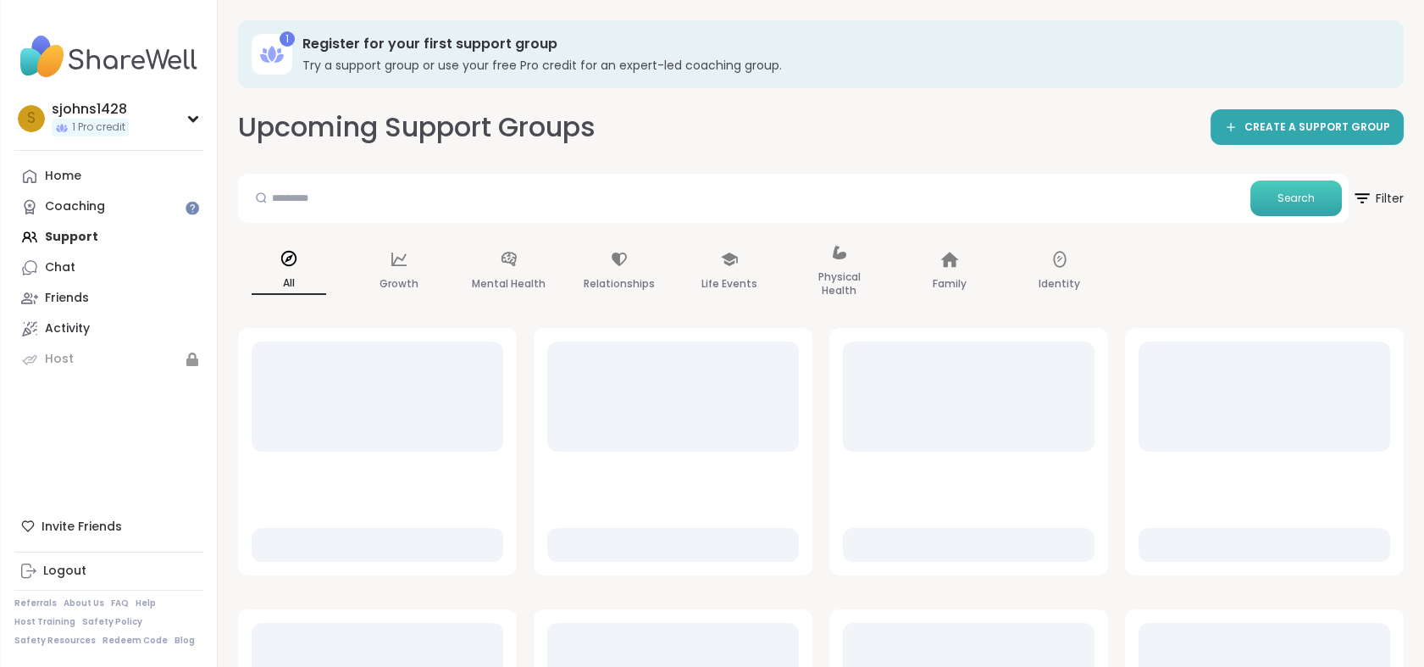
click at [1310, 199] on span "Search" at bounding box center [1295, 198] width 37 height 15
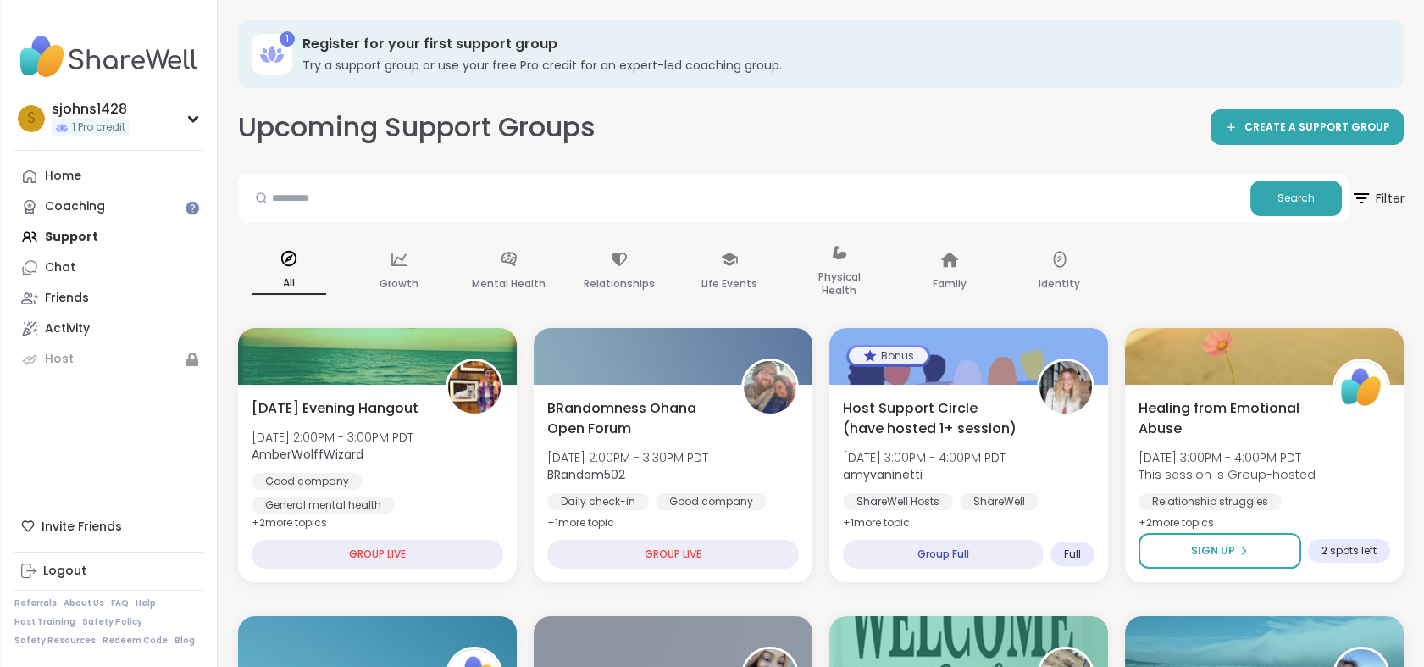
click at [1396, 189] on span "Filter" at bounding box center [1377, 198] width 54 height 42
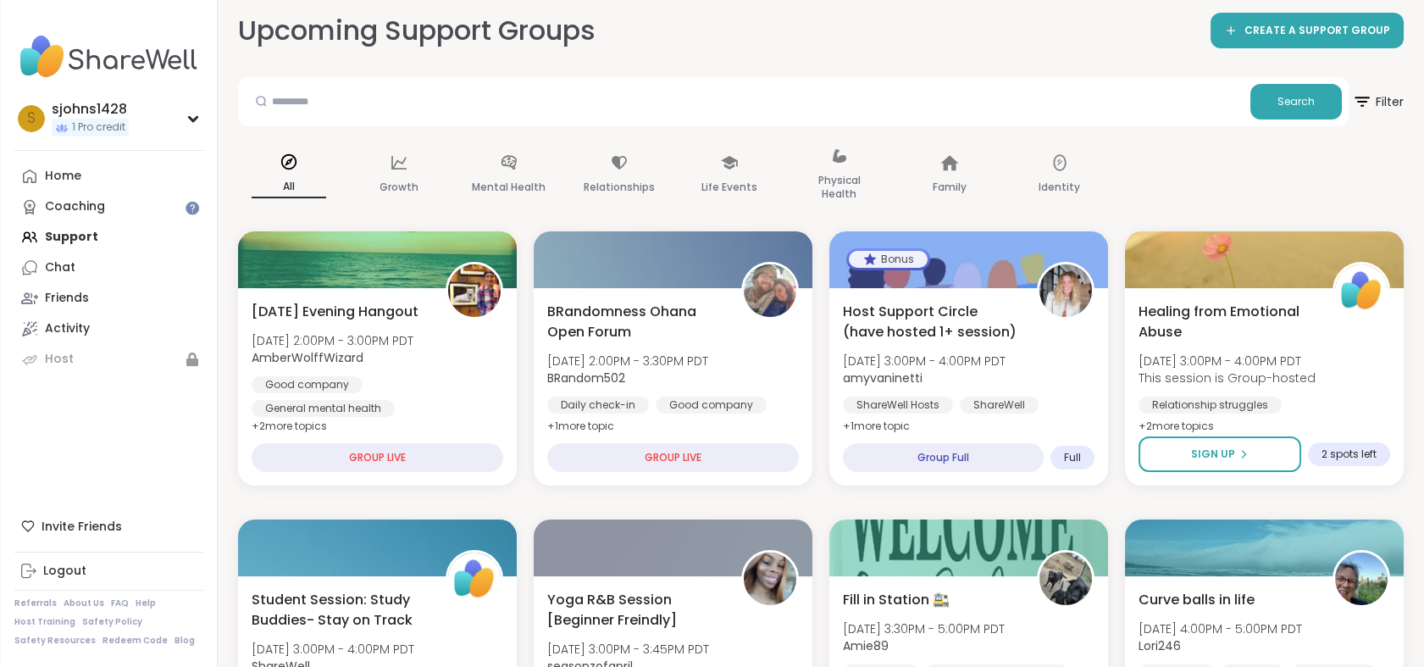
scroll to position [94, 0]
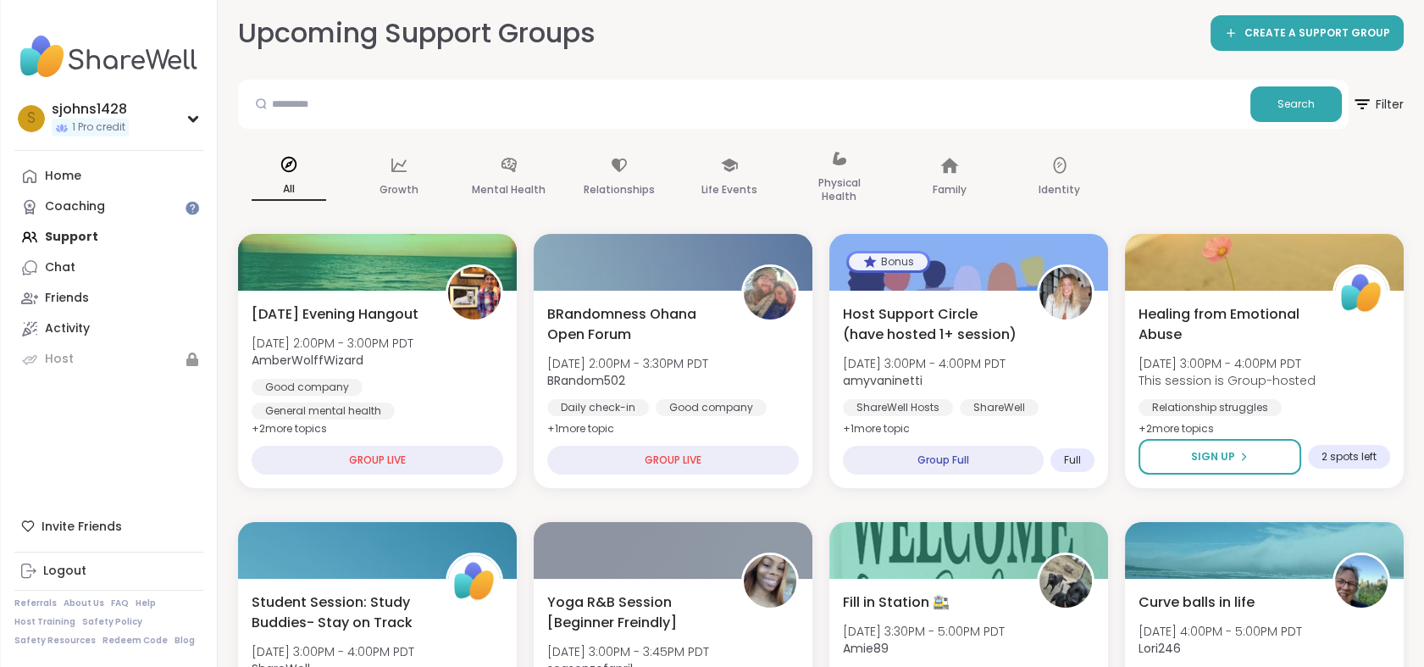
click at [993, 100] on input "text" at bounding box center [744, 103] width 999 height 34
click at [992, 47] on div "Upcoming Support Groups CREATE A SUPPORT GROUP" at bounding box center [821, 33] width 1166 height 38
click at [1053, 109] on input "text" at bounding box center [744, 103] width 999 height 34
